Goal: Task Accomplishment & Management: Use online tool/utility

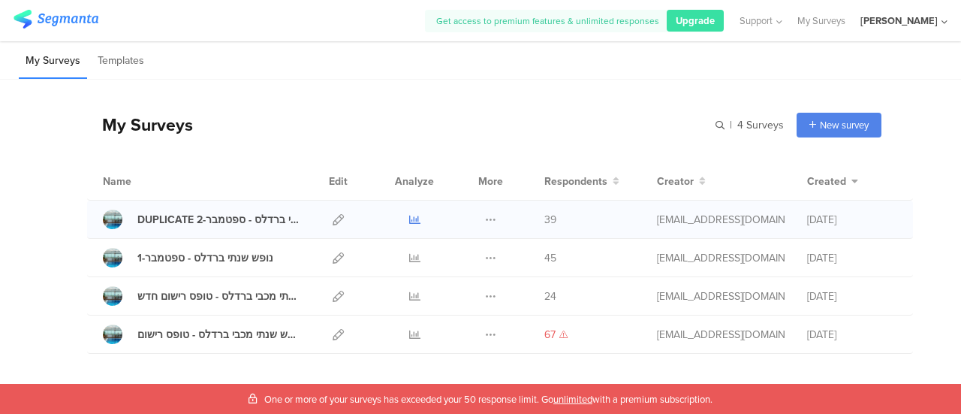
click at [409, 217] on icon at bounding box center [414, 219] width 11 height 11
click at [213, 259] on div "נופש שנתי ברדלס - ספטמבר-1" at bounding box center [205, 258] width 136 height 16
click at [409, 261] on icon at bounding box center [414, 257] width 11 height 11
click at [409, 220] on icon at bounding box center [414, 219] width 11 height 11
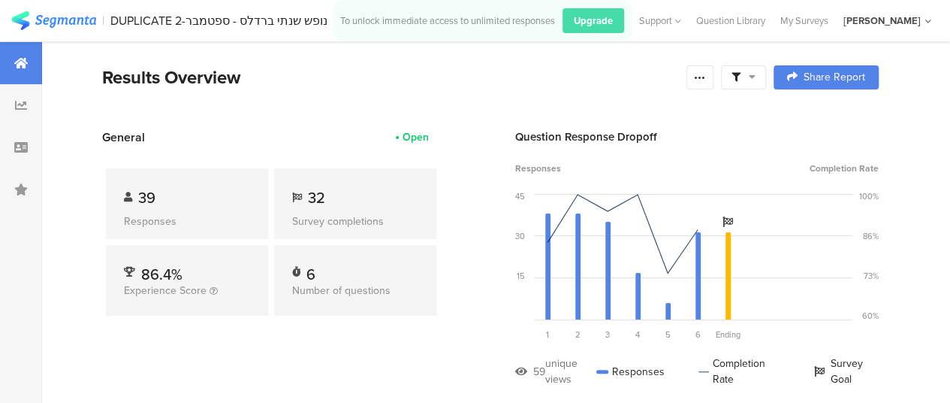
click at [405, 217] on div "Survey completions" at bounding box center [355, 221] width 126 height 16
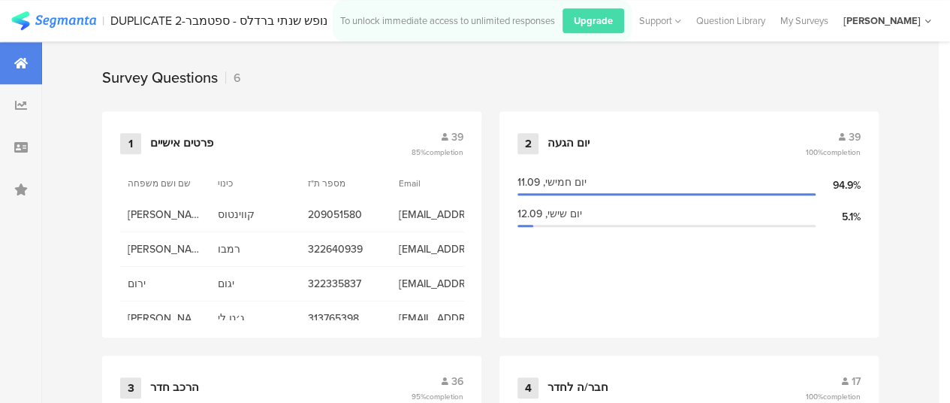
scroll to position [630, 0]
click at [445, 166] on div "1 פרטים אישיים 39 85% completion שם ושם משפחה כינוי מספר ת"ז Email טלפון נייד ת…" at bounding box center [291, 223] width 379 height 226
click at [201, 150] on div "פרטים אישיים" at bounding box center [181, 142] width 63 height 15
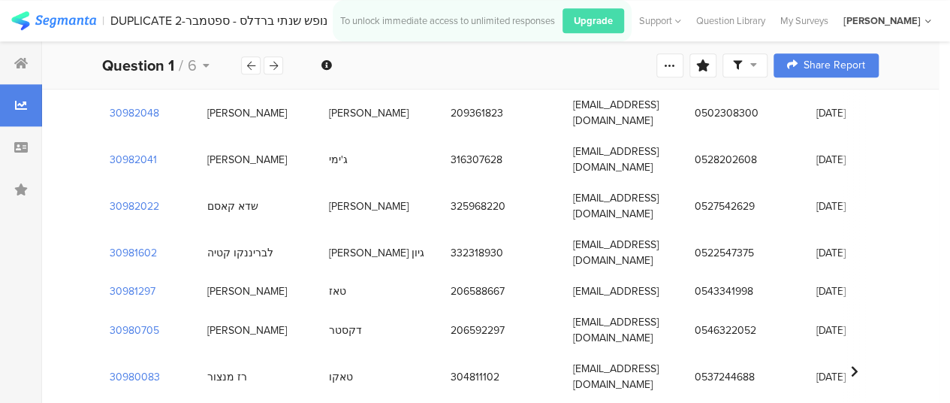
scroll to position [1034, 0]
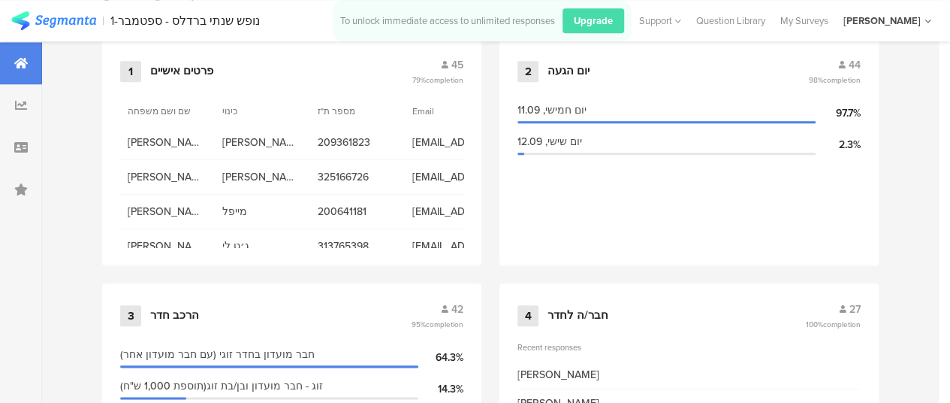
scroll to position [677, 0]
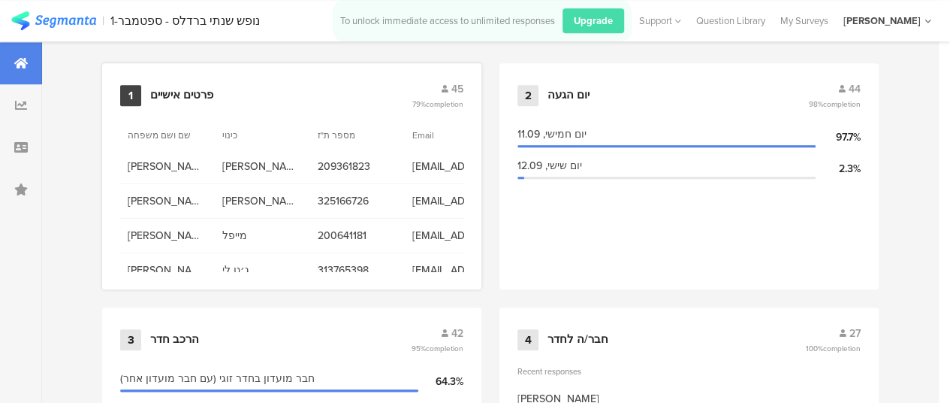
click at [254, 110] on div "1 פרטים אישיים 45 79% completion" at bounding box center [291, 95] width 343 height 29
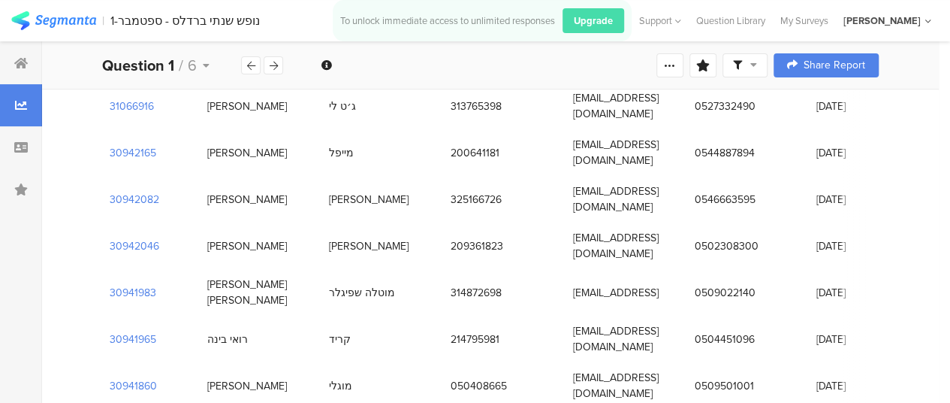
scroll to position [1139, 0]
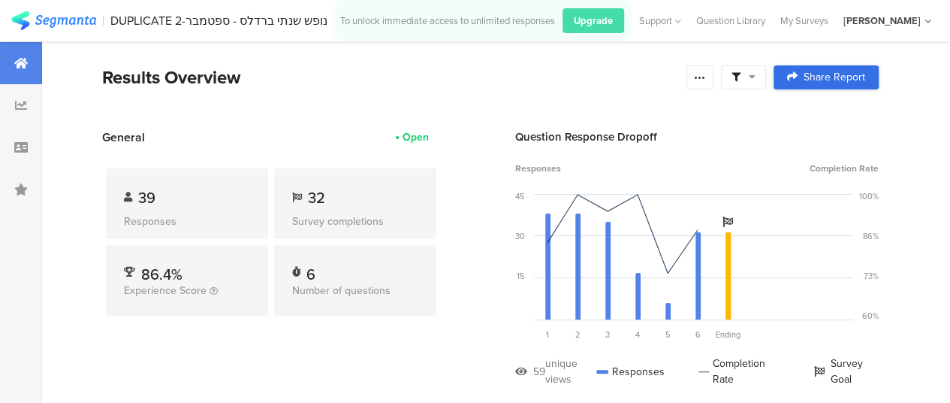
click at [822, 74] on span "Share Report" at bounding box center [835, 77] width 62 height 11
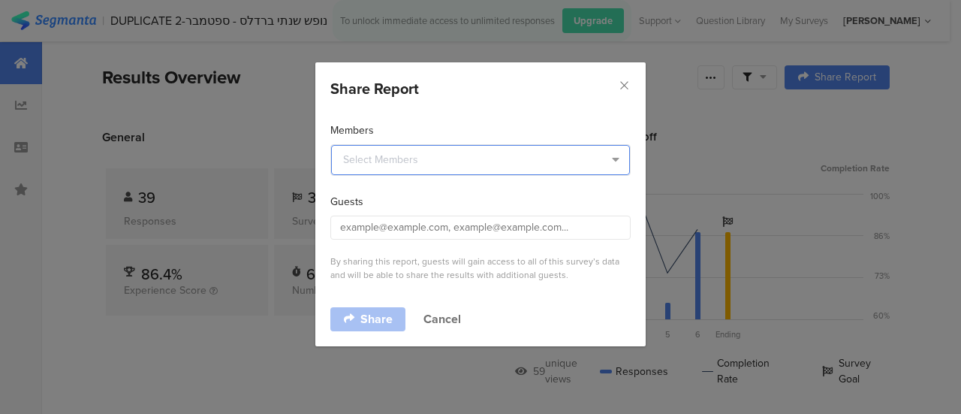
click at [469, 164] on input "dialog" at bounding box center [480, 160] width 299 height 30
click at [621, 83] on icon "Close" at bounding box center [624, 85] width 13 height 13
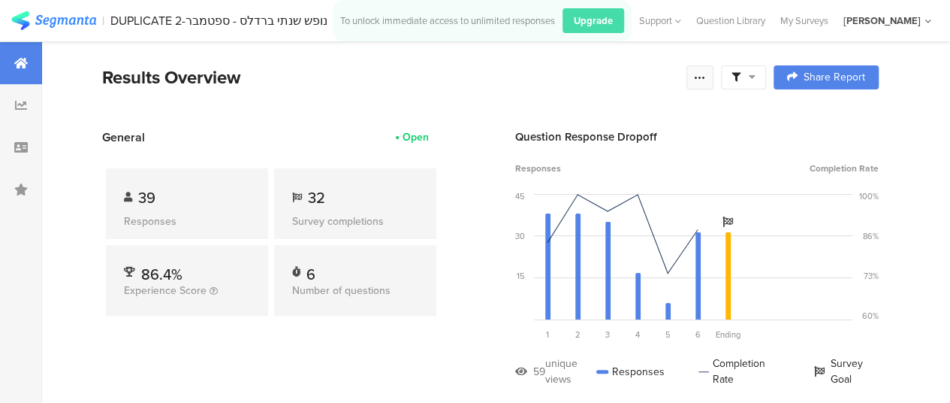
click at [713, 85] on div at bounding box center [699, 77] width 27 height 24
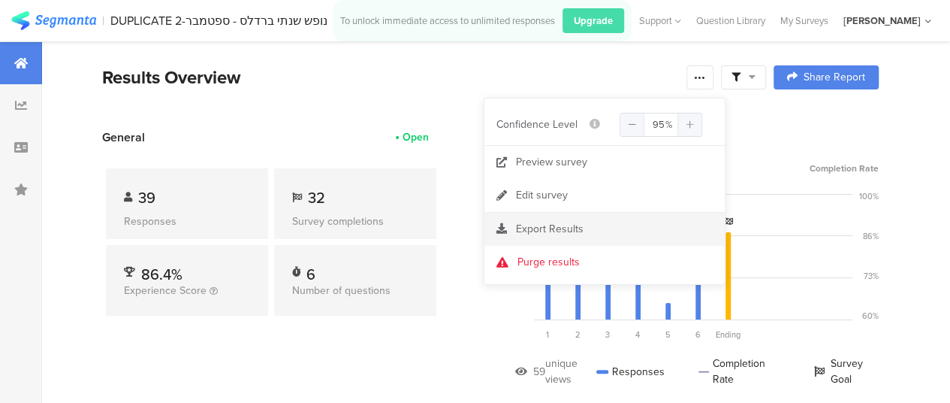
click at [539, 226] on span "Export Results" at bounding box center [550, 229] width 68 height 16
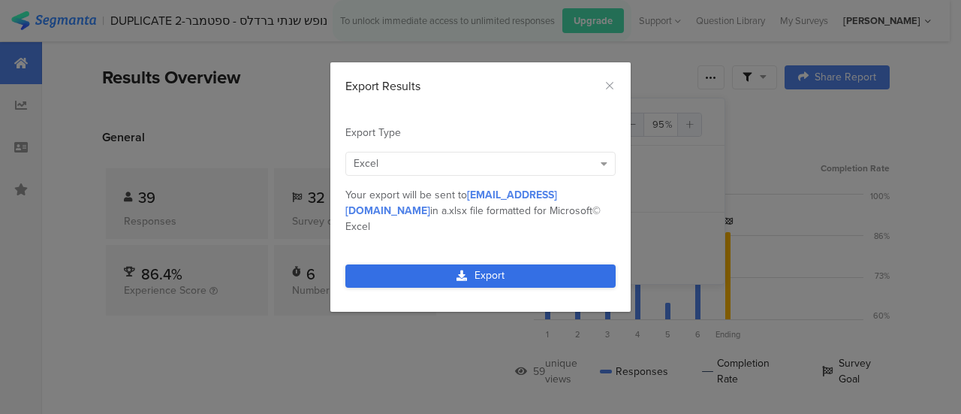
click at [473, 264] on link "Export" at bounding box center [480, 275] width 270 height 23
